Goal: Transaction & Acquisition: Obtain resource

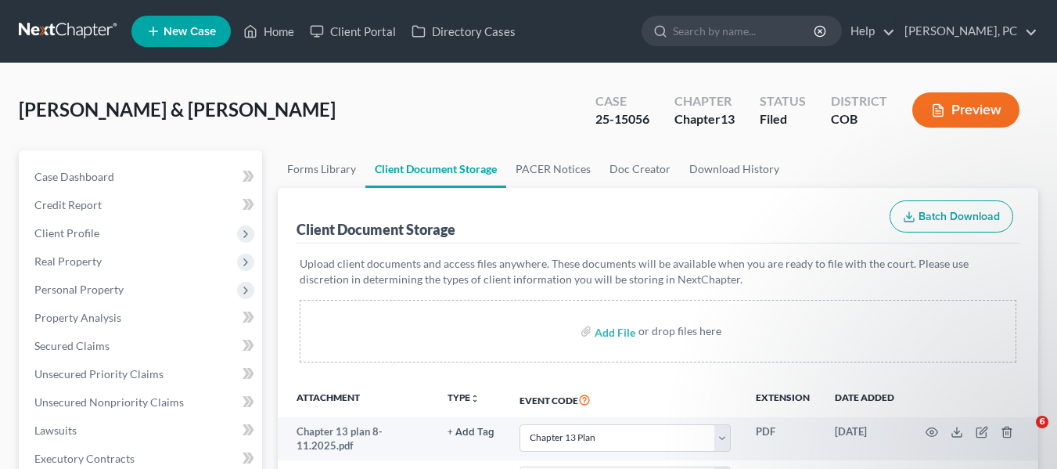
select select "12"
select select "28"
select select "5"
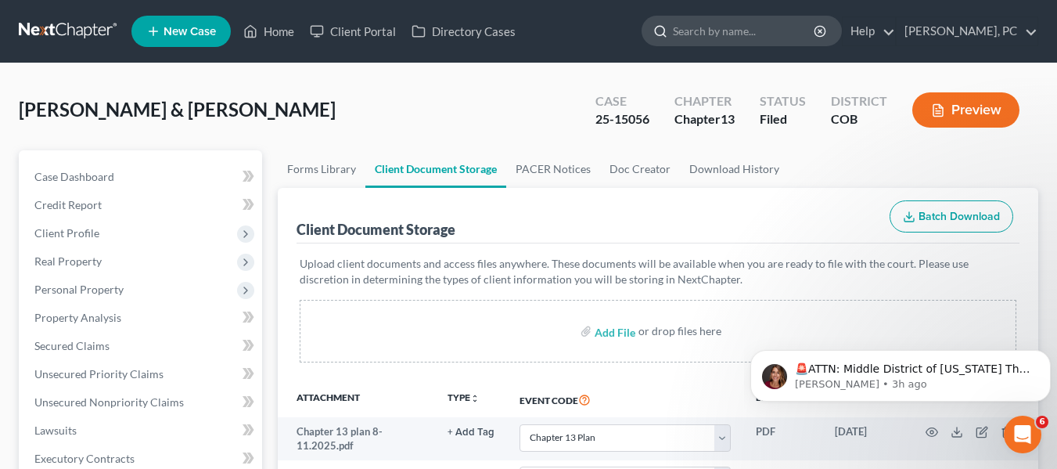
click at [751, 25] on input "search" at bounding box center [744, 30] width 143 height 29
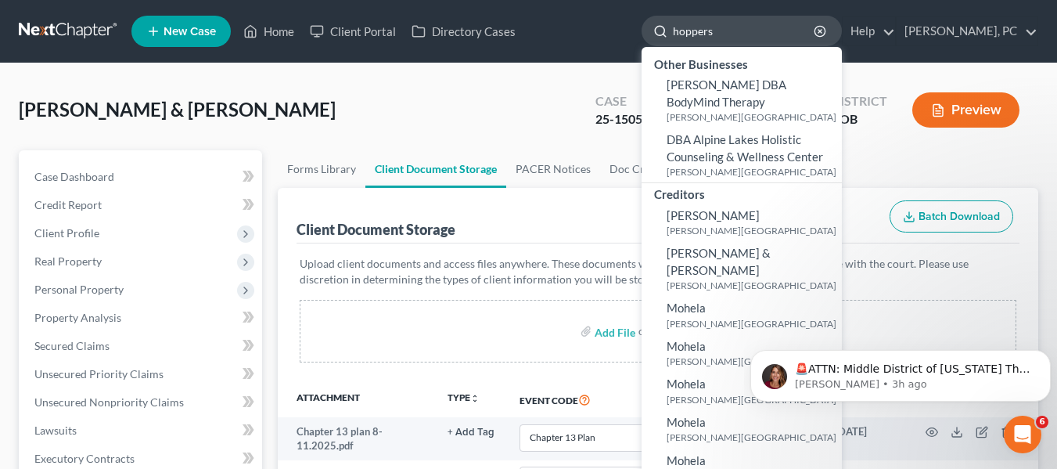
type input "hoppers"
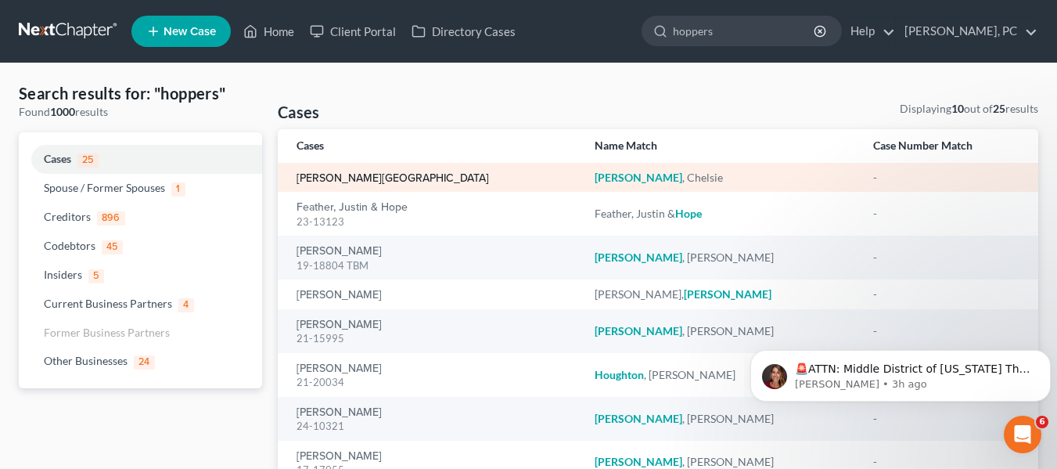
click at [323, 174] on link "[PERSON_NAME][GEOGRAPHIC_DATA]" at bounding box center [393, 178] width 192 height 11
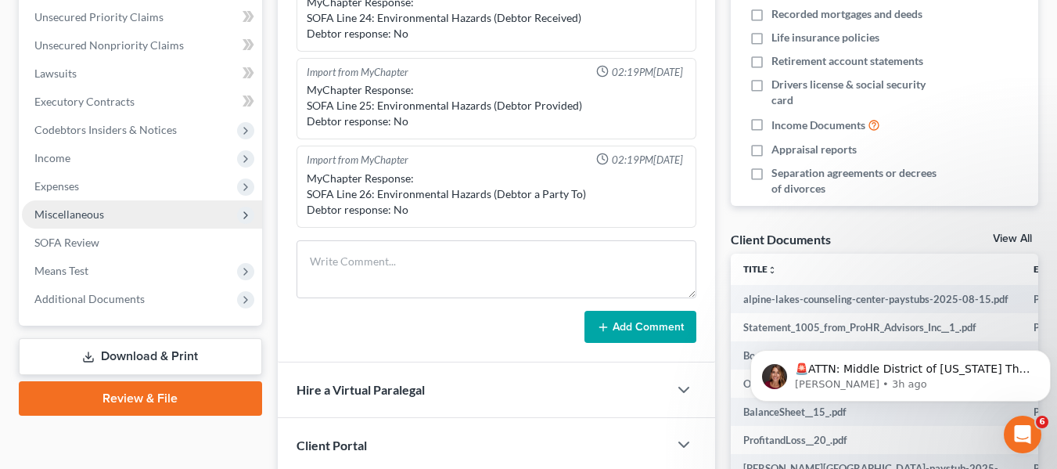
scroll to position [391, 0]
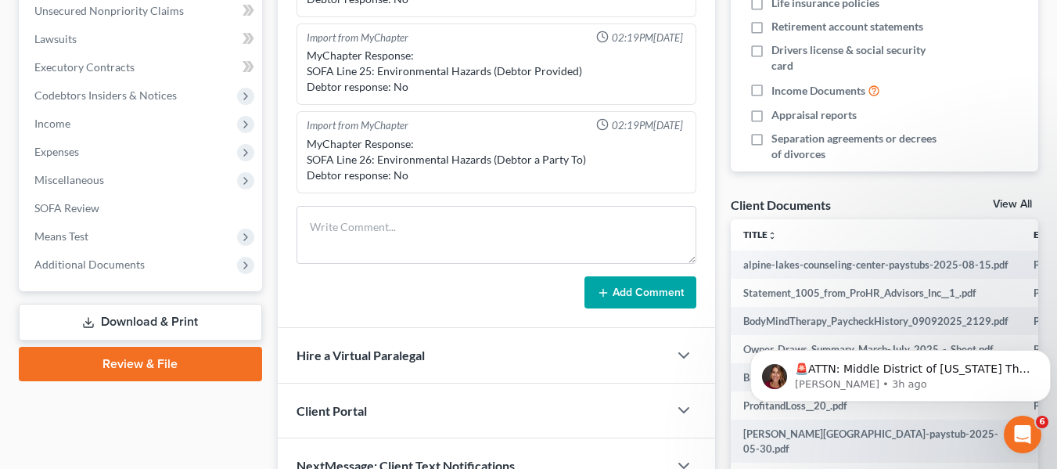
click at [151, 325] on link "Download & Print" at bounding box center [140, 322] width 243 height 37
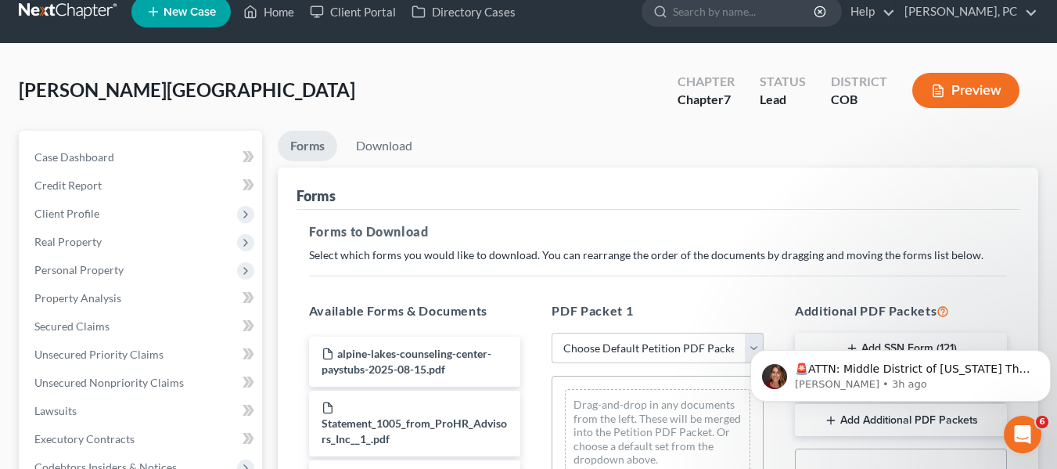
scroll to position [156, 0]
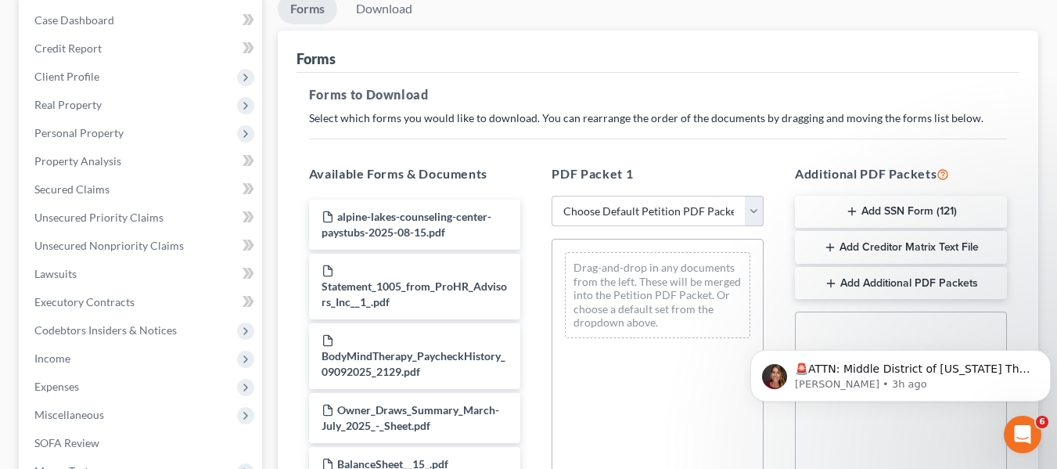
click at [687, 207] on select "Choose Default Petition PDF Packet Complete Bankruptcy Petition (all forms and …" at bounding box center [658, 211] width 212 height 31
select select "0"
click at [557, 196] on select "Choose Default Petition PDF Packet Complete Bankruptcy Petition (all forms and …" at bounding box center [658, 211] width 212 height 31
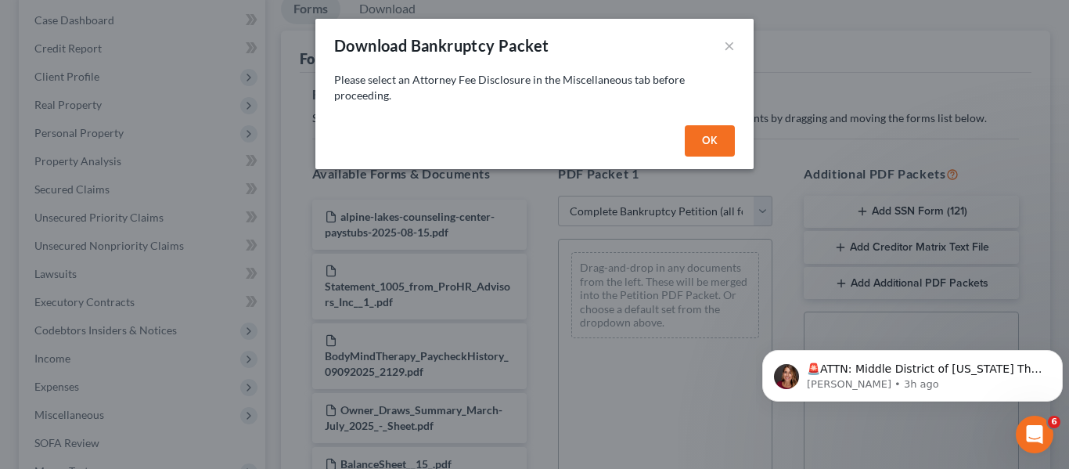
click at [707, 142] on button "OK" at bounding box center [710, 140] width 50 height 31
select select
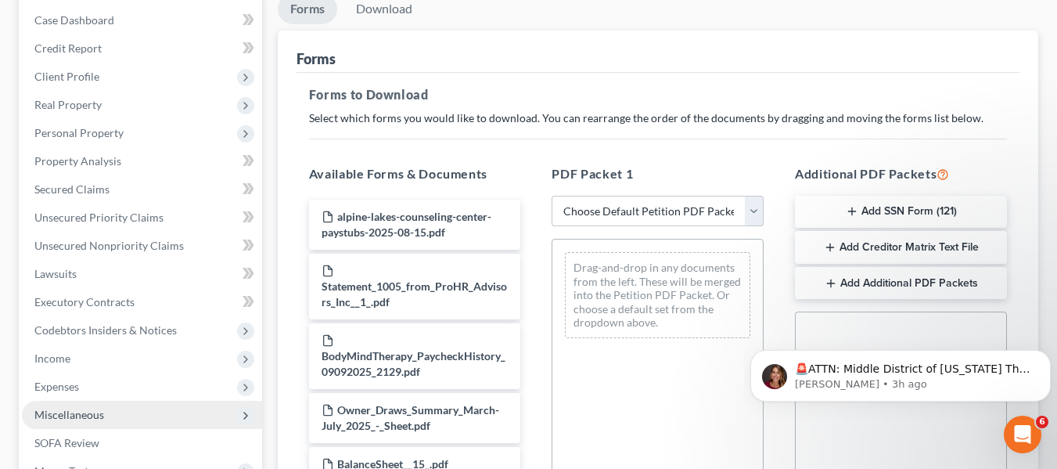
click at [97, 419] on span "Miscellaneous" at bounding box center [69, 414] width 70 height 13
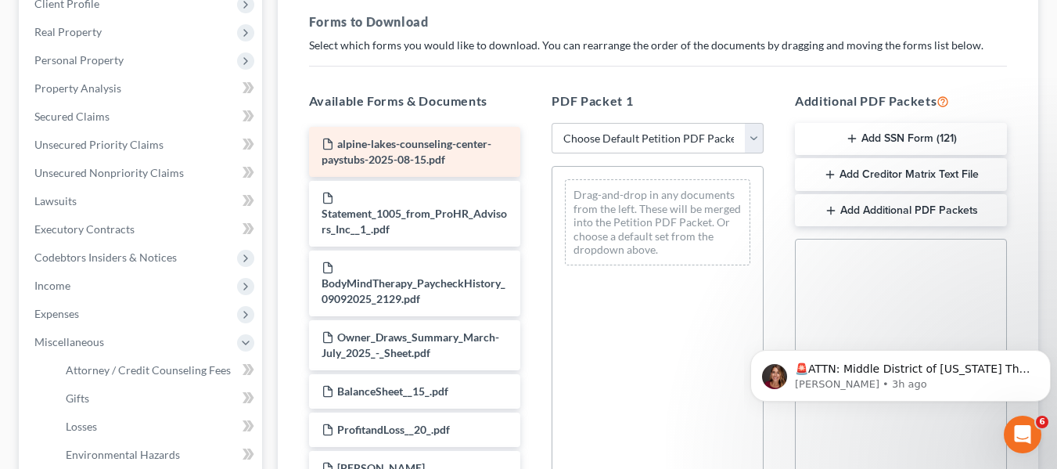
scroll to position [313, 0]
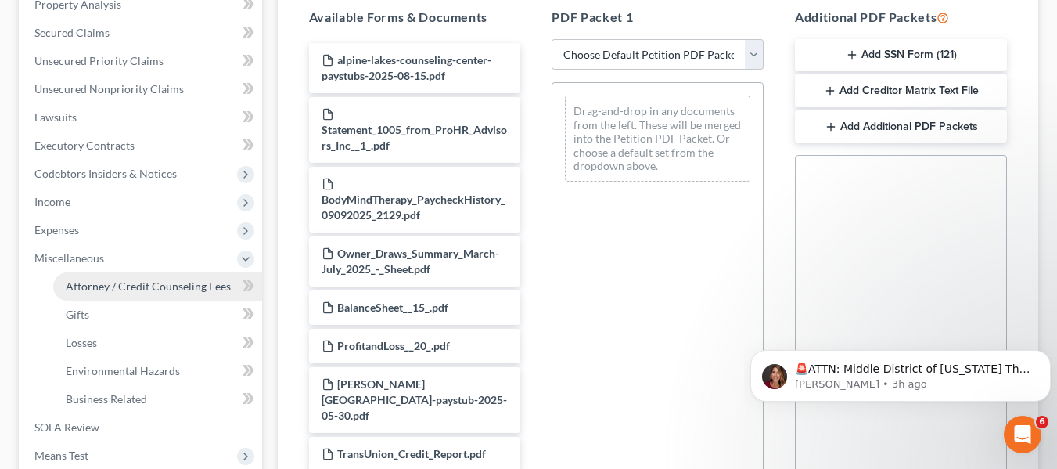
click at [109, 286] on span "Attorney / Credit Counseling Fees" at bounding box center [148, 285] width 165 height 13
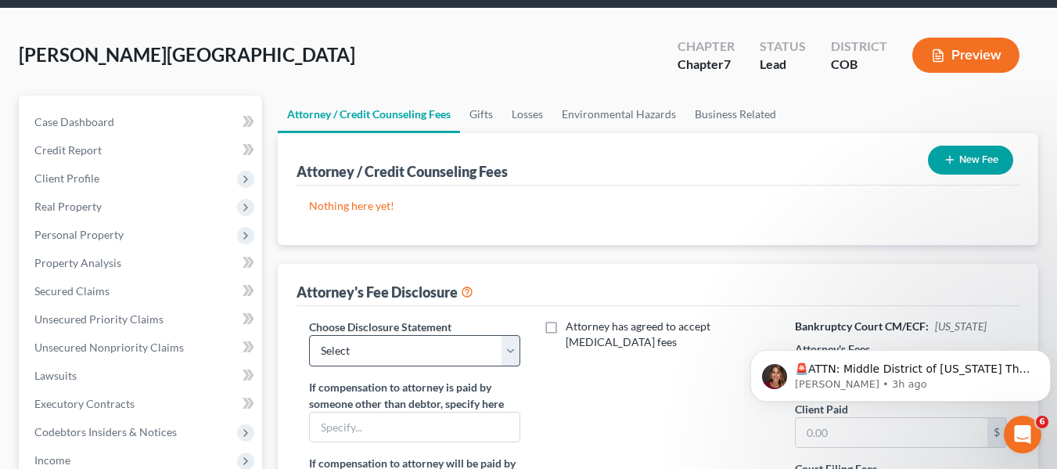
scroll to position [156, 0]
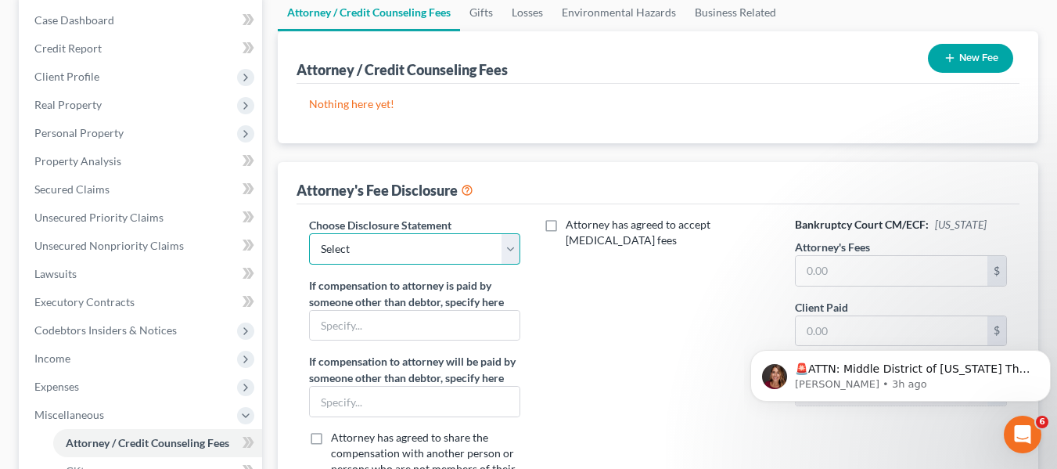
click at [487, 248] on select "Select Disclosure" at bounding box center [415, 248] width 212 height 31
select select "0"
click at [309, 233] on select "Select Disclosure" at bounding box center [415, 248] width 212 height 31
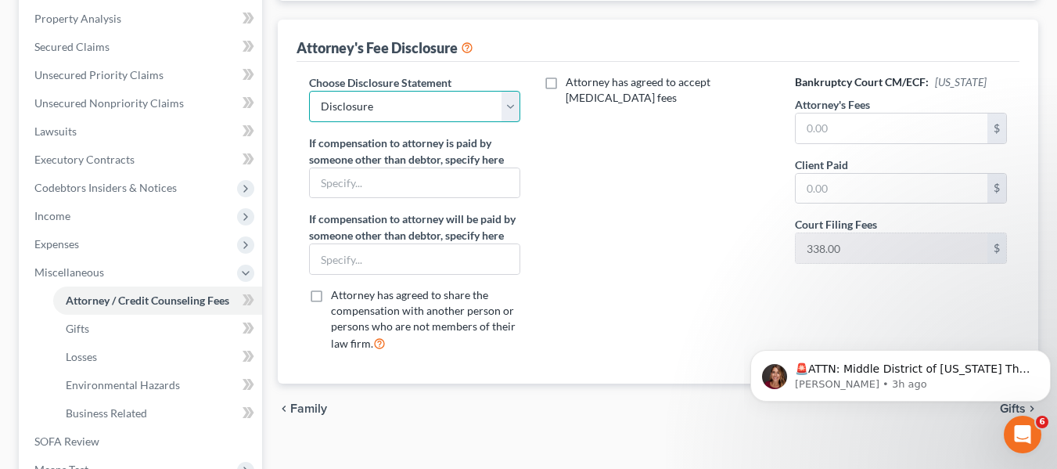
scroll to position [313, 0]
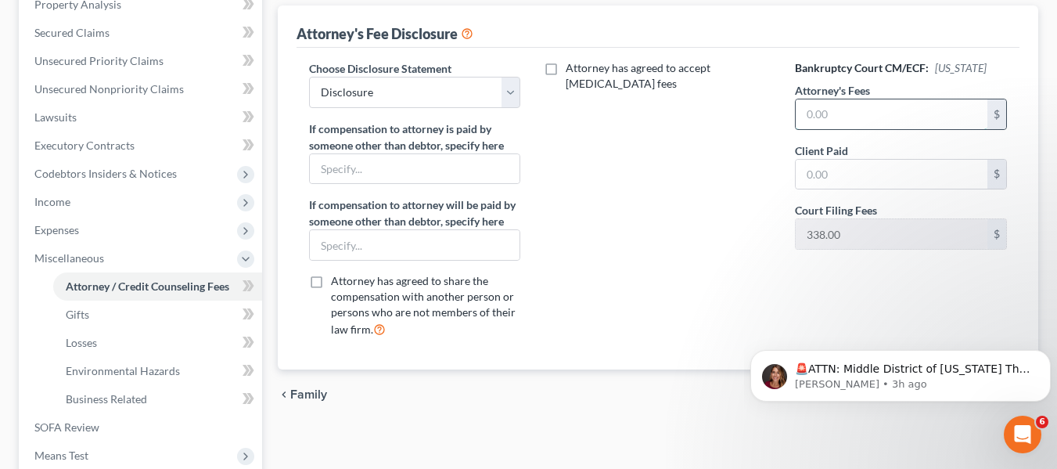
click at [899, 120] on input "text" at bounding box center [892, 114] width 192 height 30
type input "5,000"
click at [813, 40] on div "Attorney's Fee Disclosure" at bounding box center [658, 26] width 723 height 42
click at [566, 69] on label "Attorney has agreed to accept [MEDICAL_DATA] fees" at bounding box center [669, 75] width 206 height 31
click at [572, 69] on input "Attorney has agreed to accept [MEDICAL_DATA] fees" at bounding box center [577, 65] width 10 height 10
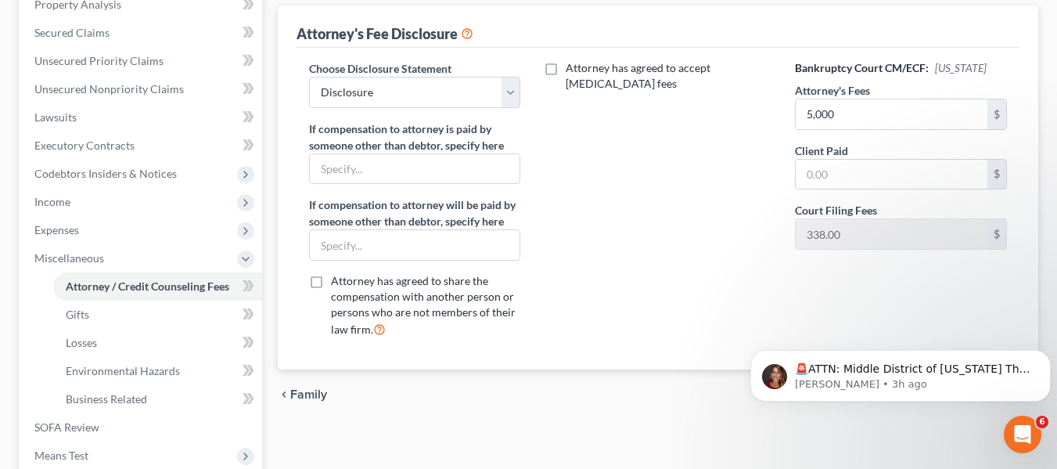
checkbox input "true"
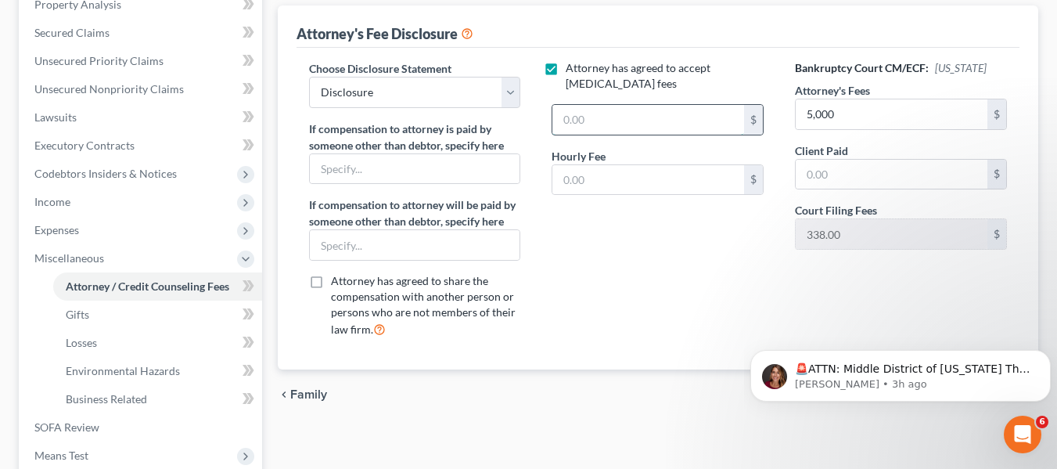
click at [639, 120] on input "text" at bounding box center [648, 120] width 192 height 30
type input "5,000"
click at [640, 174] on input "text" at bounding box center [648, 180] width 192 height 30
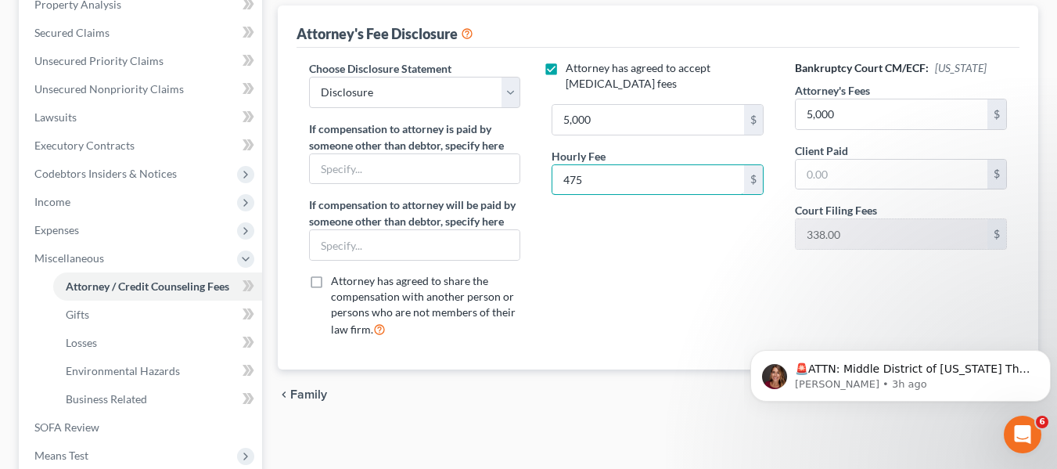
type input "475"
click at [574, 236] on div "Attorney has agreed to accept [MEDICAL_DATA] fees 5,000 $ Hourly Fee 475 $" at bounding box center [657, 205] width 243 height 290
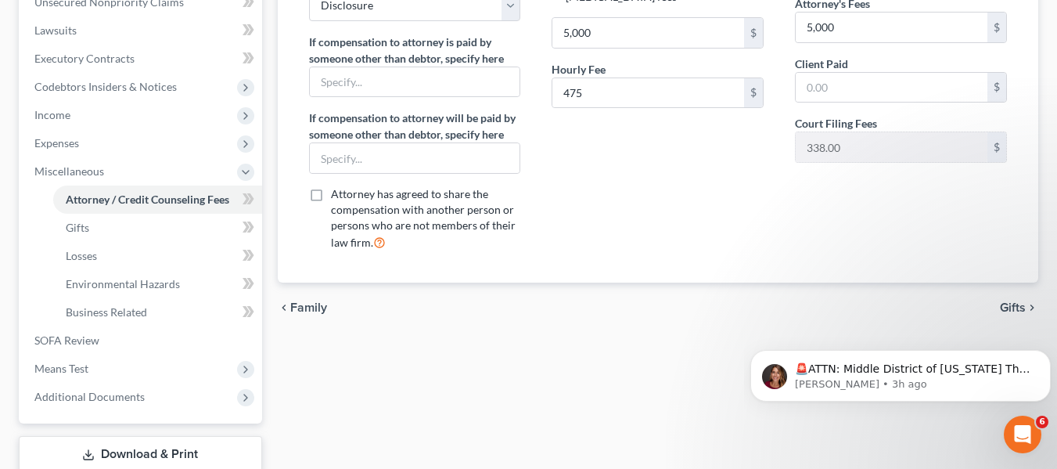
scroll to position [504, 0]
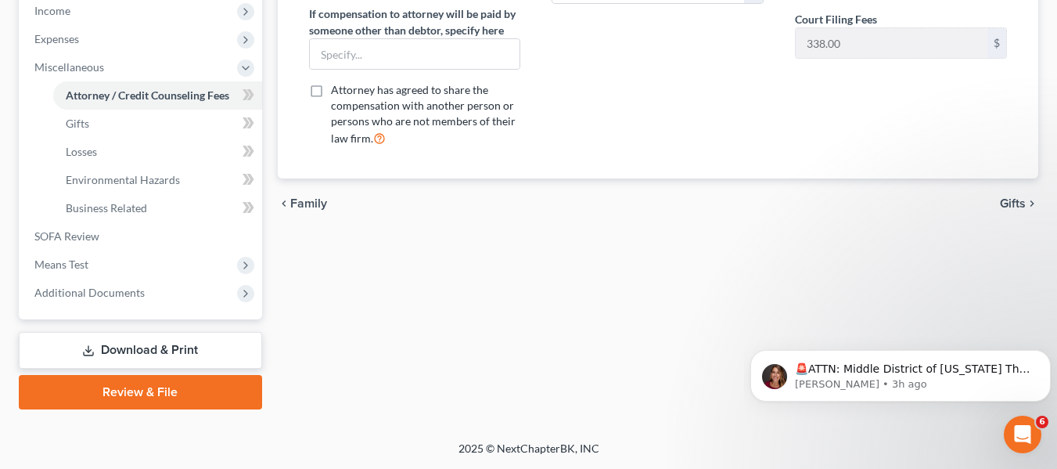
click at [1012, 200] on span "Gifts" at bounding box center [1013, 203] width 26 height 13
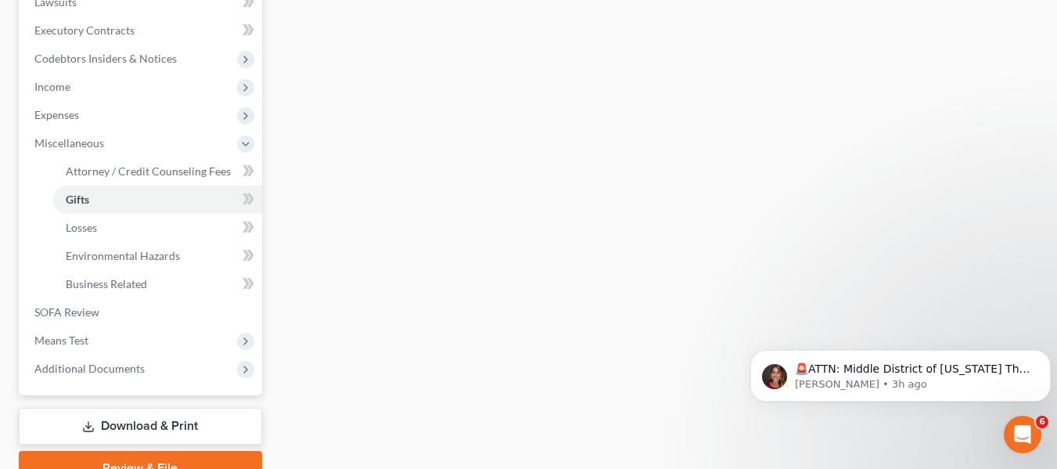
scroll to position [504, 0]
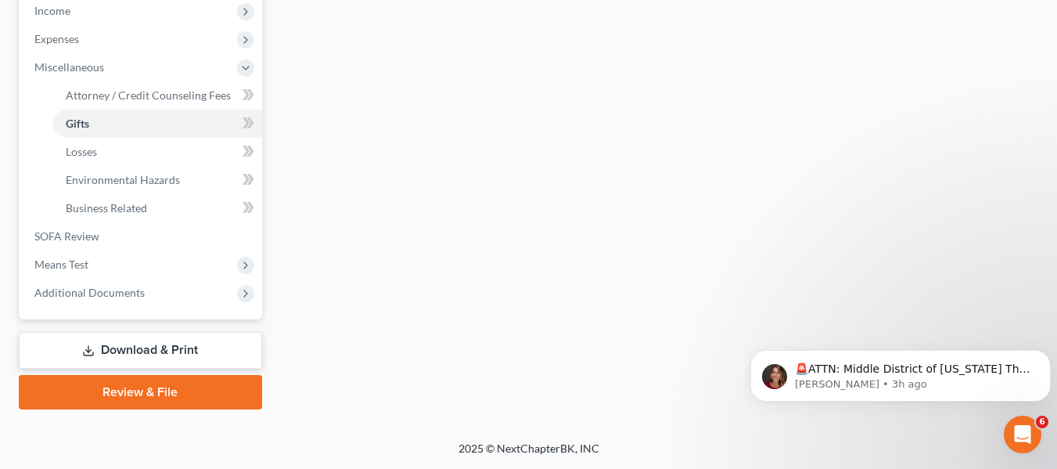
click at [129, 348] on link "Download & Print" at bounding box center [140, 350] width 243 height 37
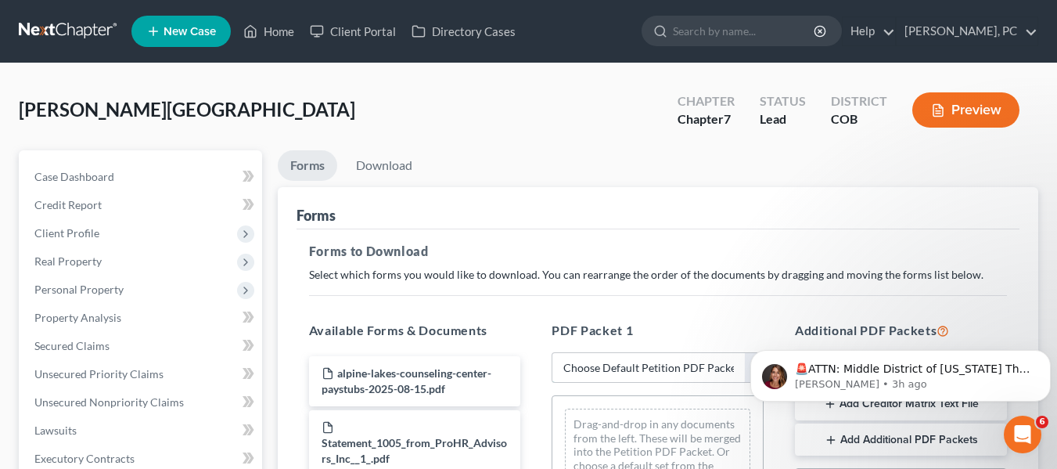
click at [620, 364] on select "Choose Default Petition PDF Packet Complete Bankruptcy Petition (all forms and …" at bounding box center [658, 367] width 212 height 31
select select "0"
click at [552, 352] on select "Choose Default Petition PDF Packet Complete Bankruptcy Petition (all forms and …" at bounding box center [658, 367] width 212 height 31
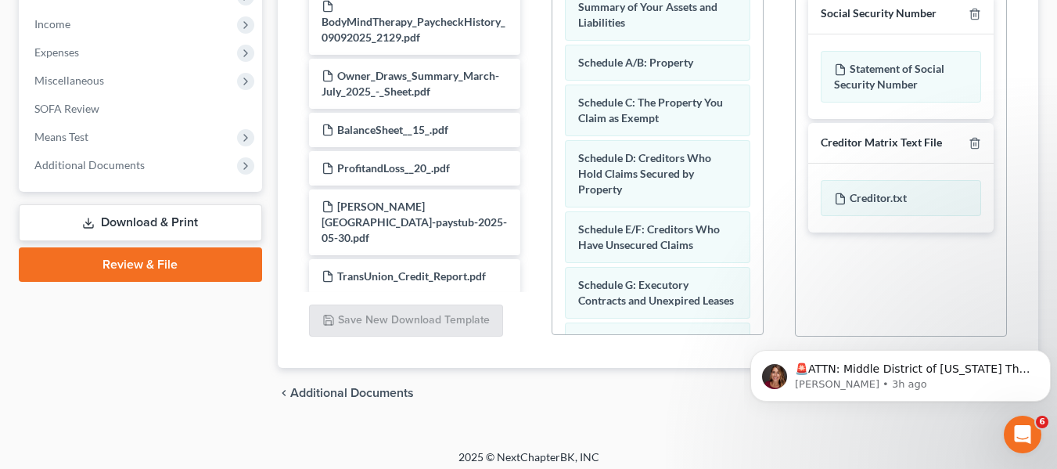
scroll to position [499, 0]
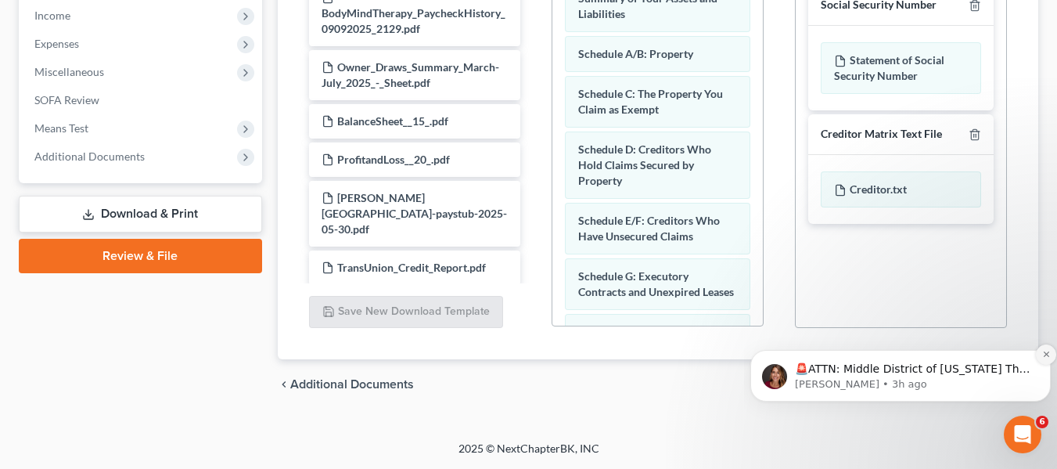
click at [1045, 352] on icon "Dismiss notification" at bounding box center [1046, 354] width 9 height 9
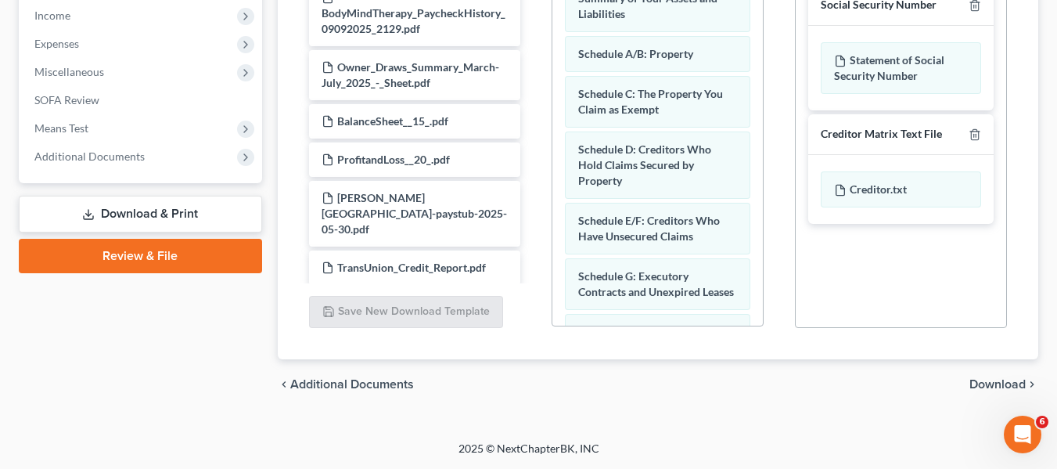
click at [991, 381] on span "Download" at bounding box center [997, 384] width 56 height 13
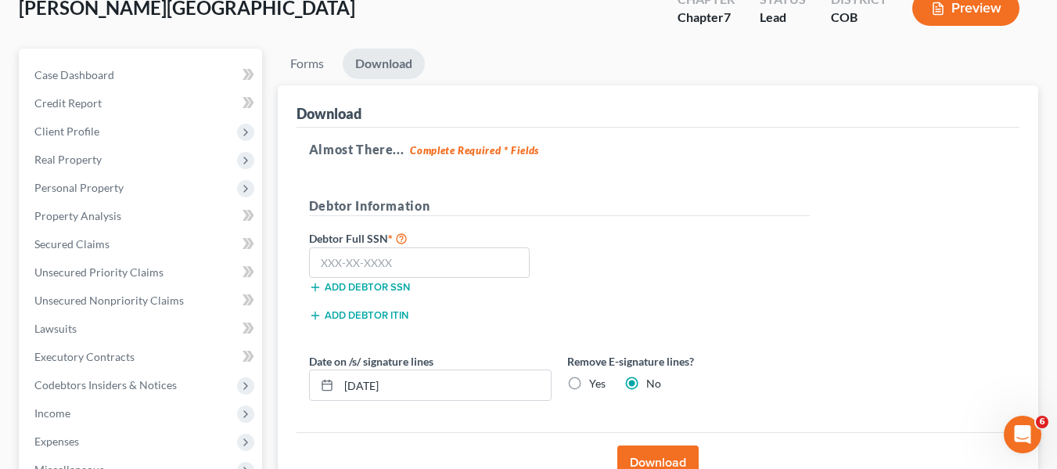
scroll to position [128, 0]
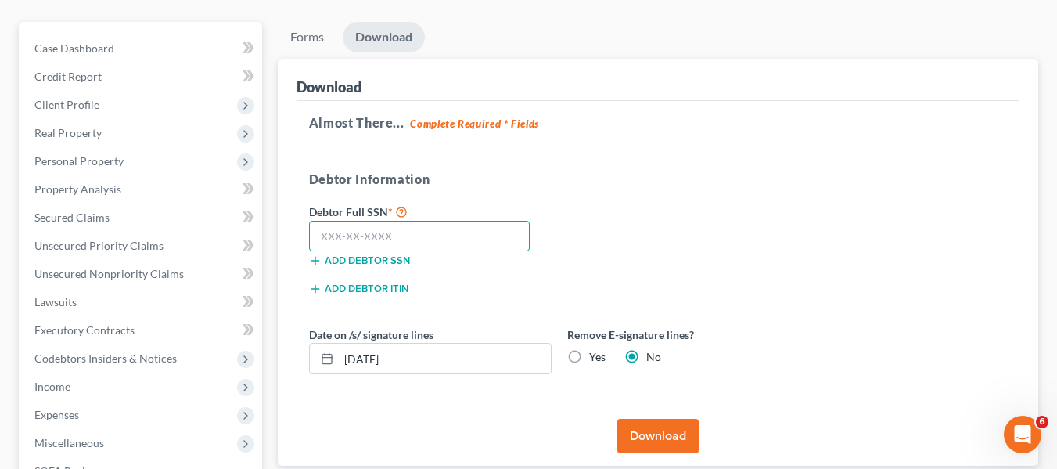
click at [376, 231] on input "text" at bounding box center [419, 236] width 221 height 31
click at [391, 232] on input "524-53" at bounding box center [419, 236] width 221 height 31
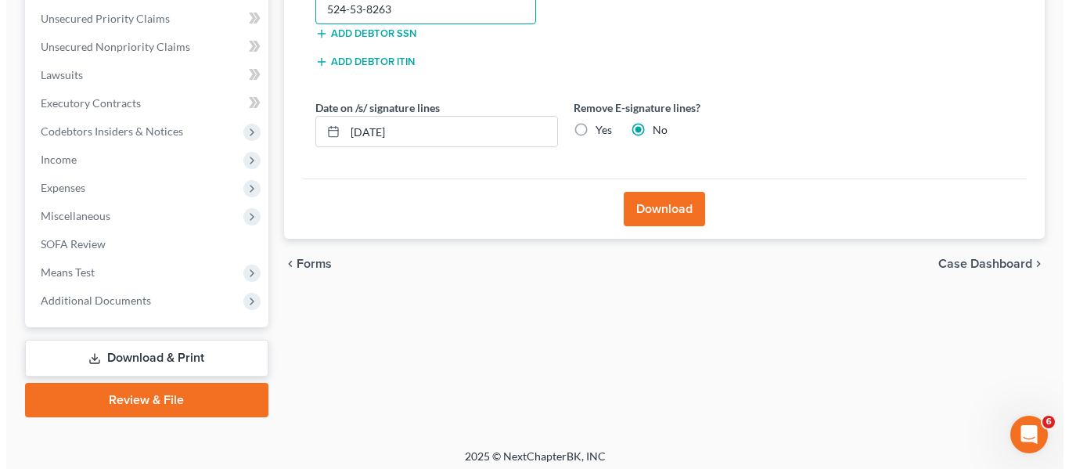
scroll to position [363, 0]
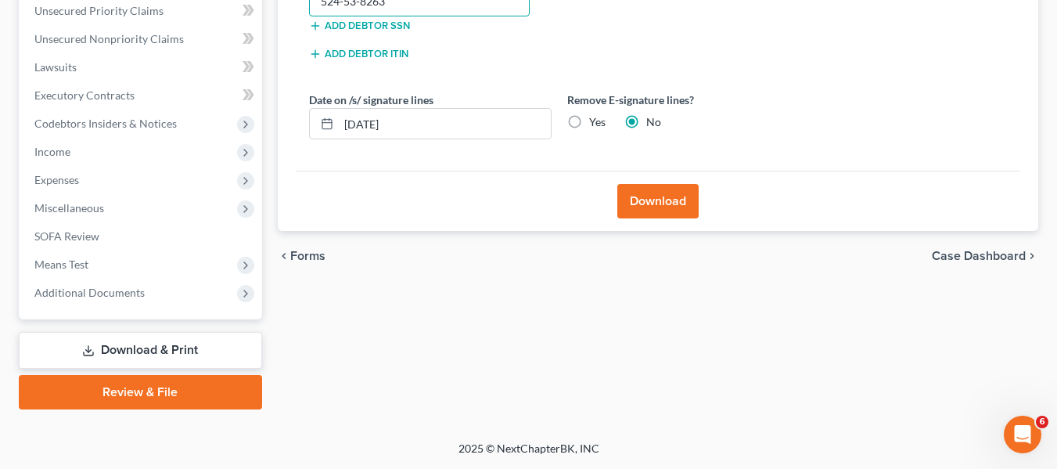
type input "524-53-8263"
click at [649, 202] on button "Download" at bounding box center [657, 201] width 81 height 34
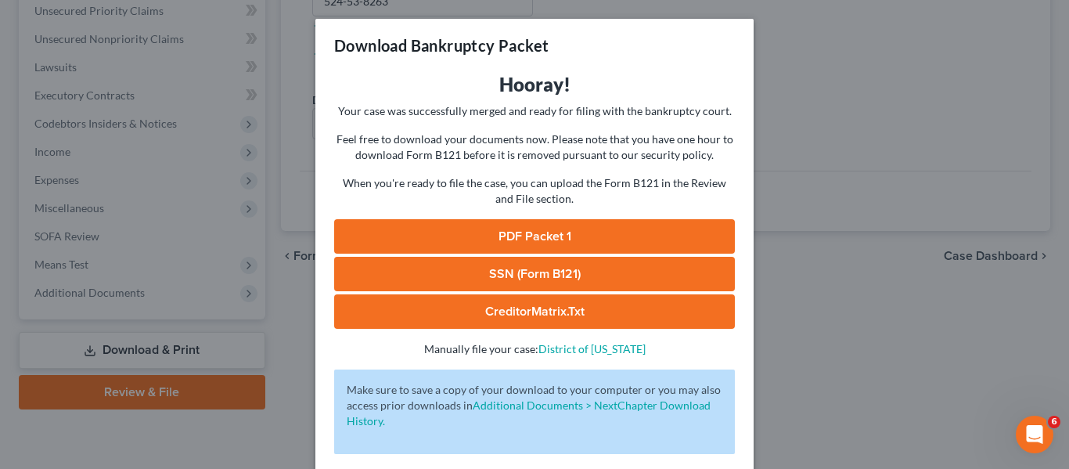
click at [515, 230] on link "PDF Packet 1" at bounding box center [534, 236] width 401 height 34
